Goal: Obtain resource: Download file/media

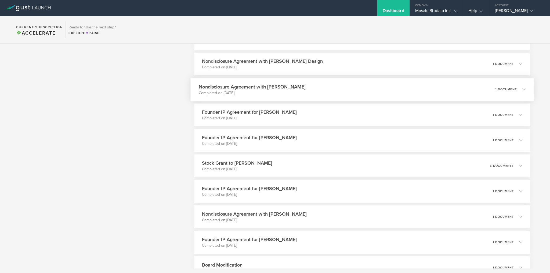
scroll to position [537, 0]
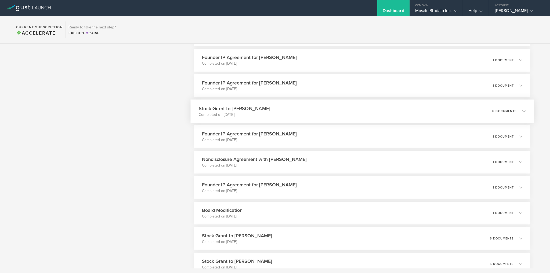
click at [276, 107] on div "Stock Grant to [PERSON_NAME] Completed on [DATE] 6 documents" at bounding box center [362, 111] width 343 height 23
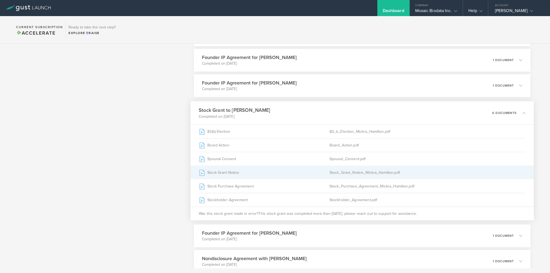
click at [372, 172] on div "Stock_Grant_Notice_Mickra_Hamilton.pdf" at bounding box center [428, 172] width 196 height 13
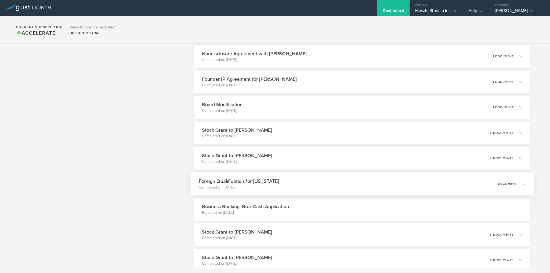
scroll to position [752, 0]
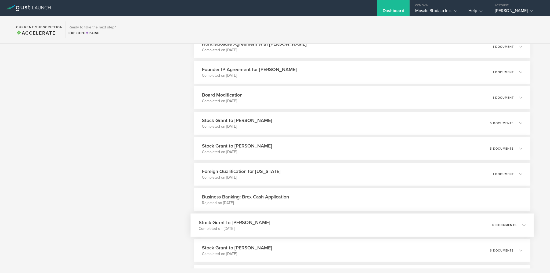
click at [290, 224] on div "Stock Grant to [PERSON_NAME] Completed on [DATE] 6 documents" at bounding box center [362, 225] width 343 height 23
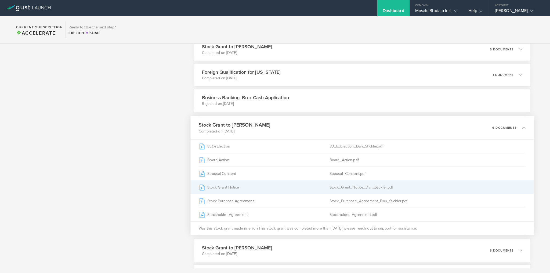
click at [350, 186] on div "Stock_Grant_Notice_Dan_Stickler.pdf" at bounding box center [428, 187] width 196 height 13
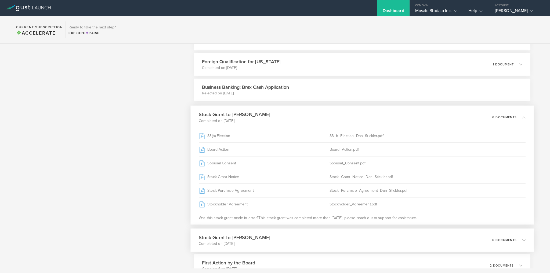
scroll to position [833, 0]
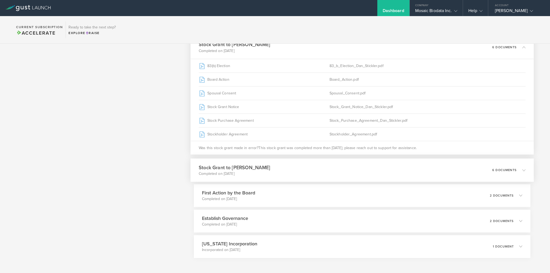
click at [325, 169] on div "Stock Grant to [PERSON_NAME] Completed on [DATE] 6 documents" at bounding box center [362, 170] width 343 height 23
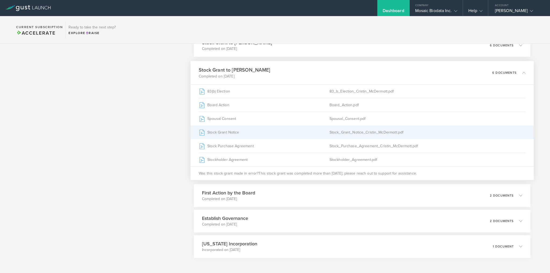
click at [347, 130] on div "Stock_Grant_Notice_Cristin_McDermott.pdf" at bounding box center [428, 132] width 196 height 13
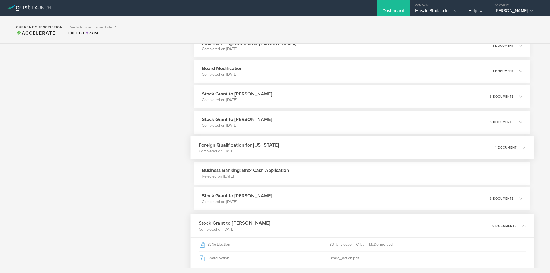
scroll to position [671, 0]
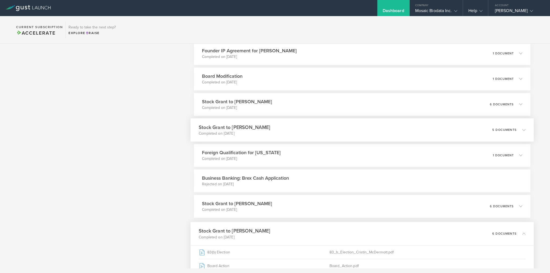
click at [276, 128] on div "Stock Grant to [PERSON_NAME] Completed on [DATE] 5 documents" at bounding box center [362, 129] width 343 height 23
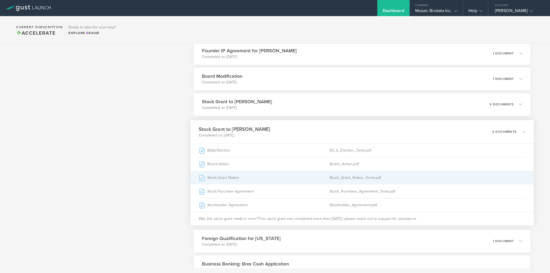
click at [365, 177] on div "Stock_Grant_Notice_Tonie.pdf" at bounding box center [428, 177] width 196 height 13
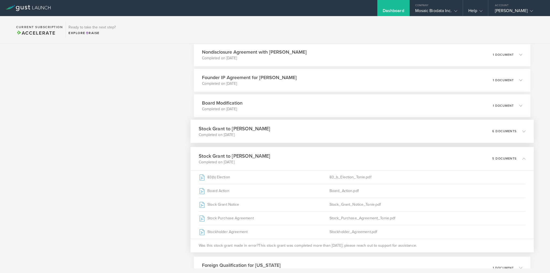
scroll to position [618, 0]
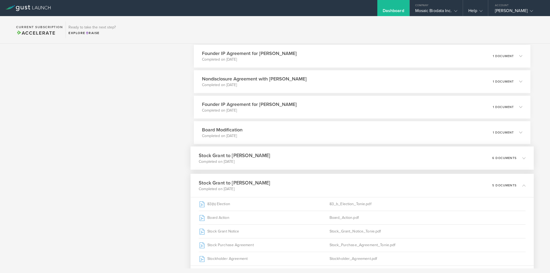
click at [310, 154] on div "Stock Grant to [PERSON_NAME] Completed on [DATE] 6 documents" at bounding box center [362, 158] width 343 height 23
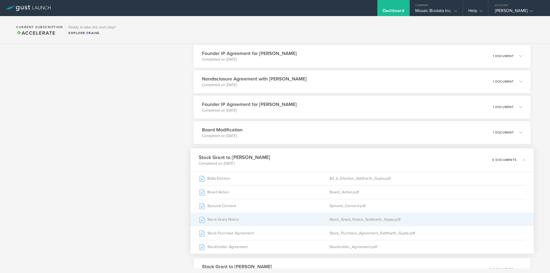
click at [353, 217] on div "Stock_Grant_Notice_Siddharth_Gupta.pdf" at bounding box center [428, 219] width 196 height 13
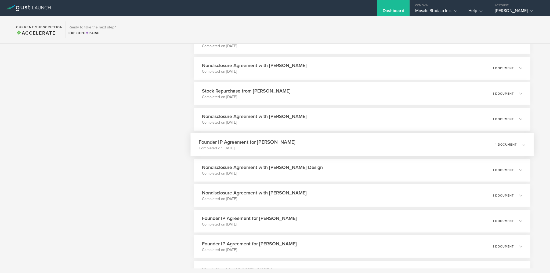
scroll to position [349, 0]
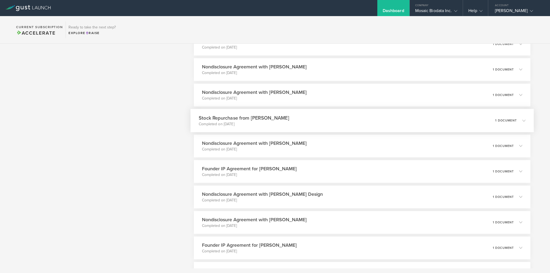
click at [237, 120] on h3 "Stock Repurchase from [PERSON_NAME]" at bounding box center [244, 117] width 91 height 7
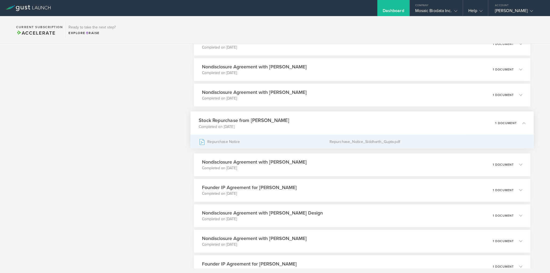
click at [345, 142] on div "Repurchase_Notice_Siddharth_Gupta.pdf" at bounding box center [428, 141] width 196 height 13
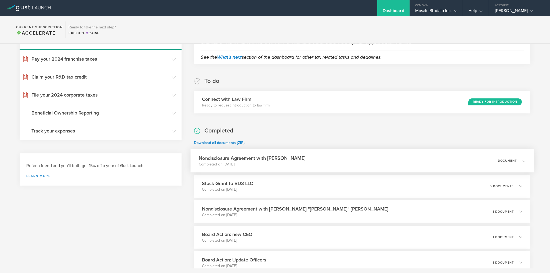
scroll to position [0, 0]
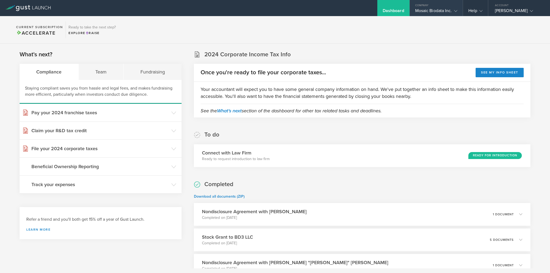
click at [438, 7] on div "Company" at bounding box center [436, 4] width 53 height 8
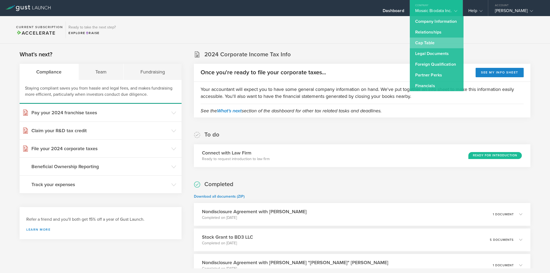
click at [429, 40] on link "Cap Table" at bounding box center [437, 43] width 54 height 11
